Goal: Task Accomplishment & Management: Manage account settings

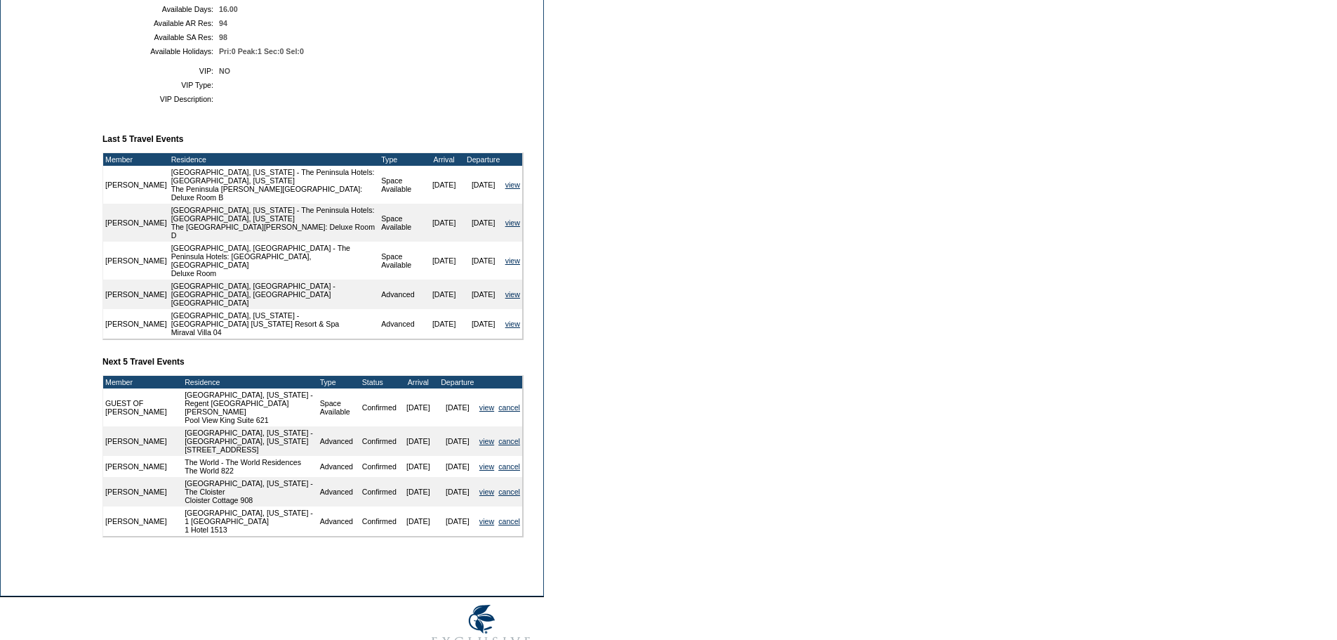
scroll to position [474, 0]
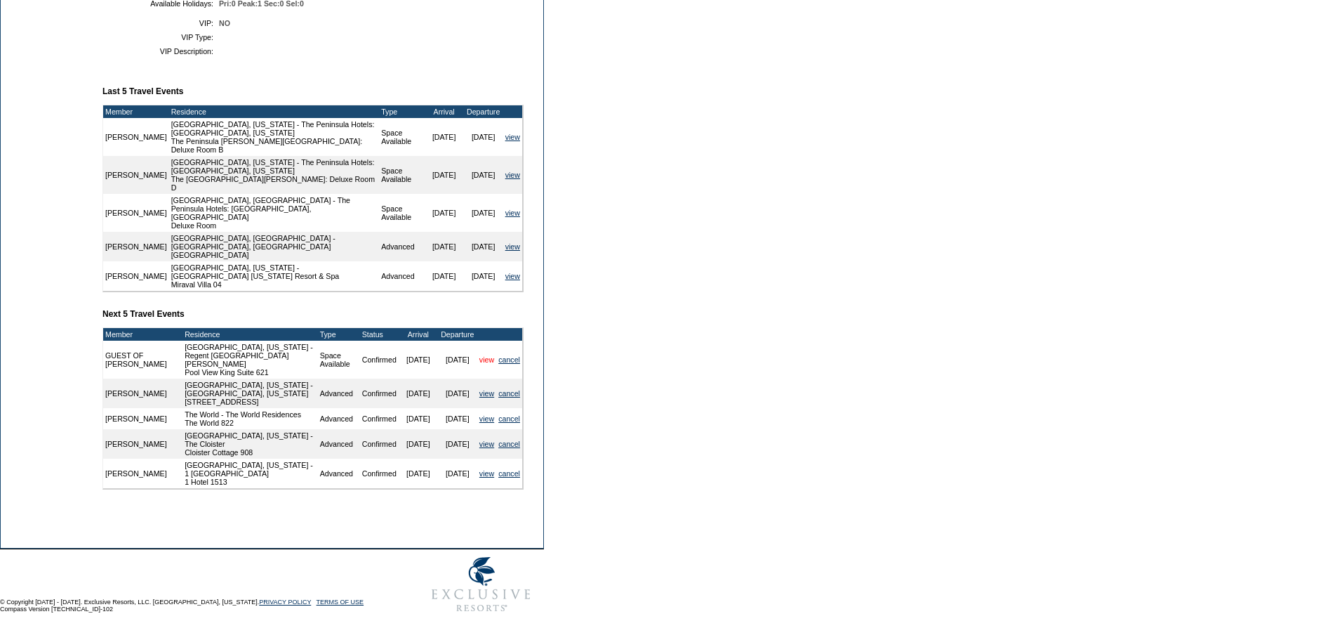
click at [479, 355] on link "view" at bounding box center [486, 359] width 15 height 8
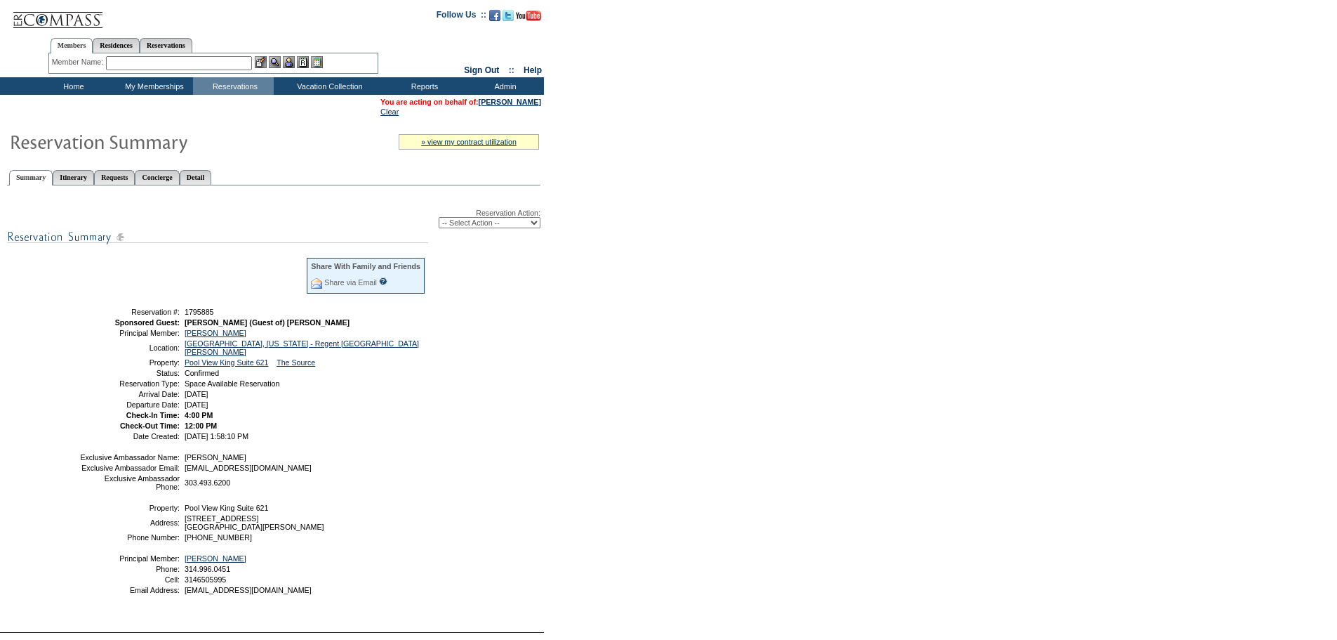
click at [488, 227] on select "-- Select Action -- Modify Reservation Dates Modify Reservation Cost Modify Occ…" at bounding box center [490, 222] width 102 height 11
select select "ChangeOccupancy"
click at [439, 220] on select "-- Select Action -- Modify Reservation Dates Modify Reservation Cost Modify Occ…" at bounding box center [490, 222] width 102 height 11
